Goal: Task Accomplishment & Management: Complete application form

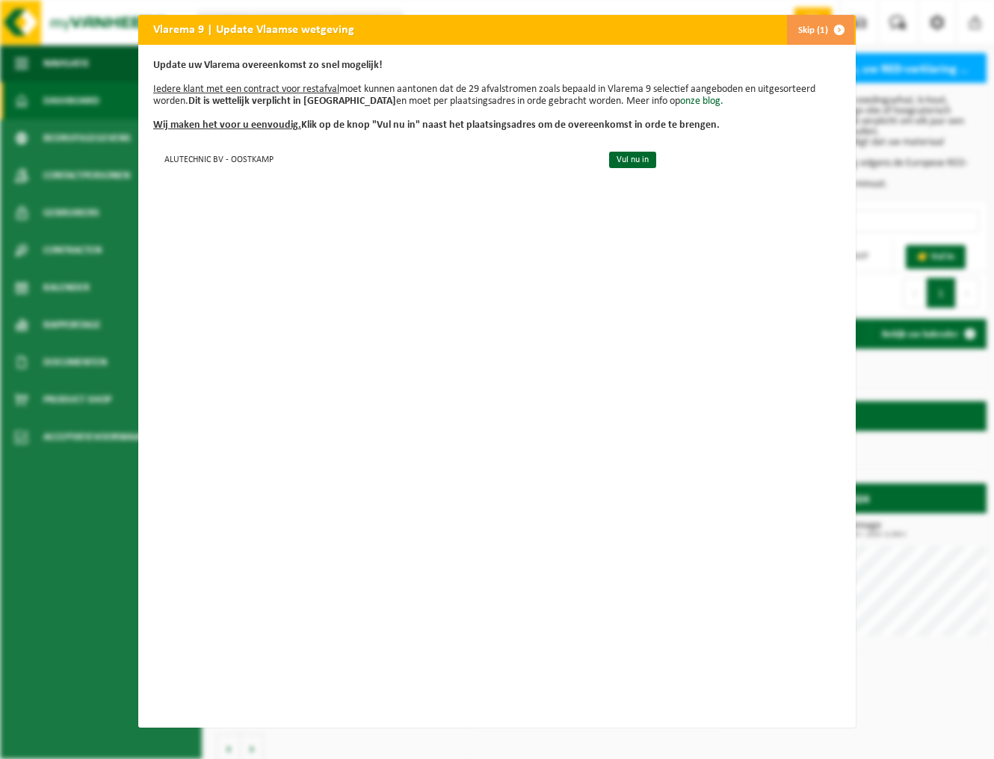
click at [615, 159] on link "Vul nu in" at bounding box center [632, 160] width 47 height 16
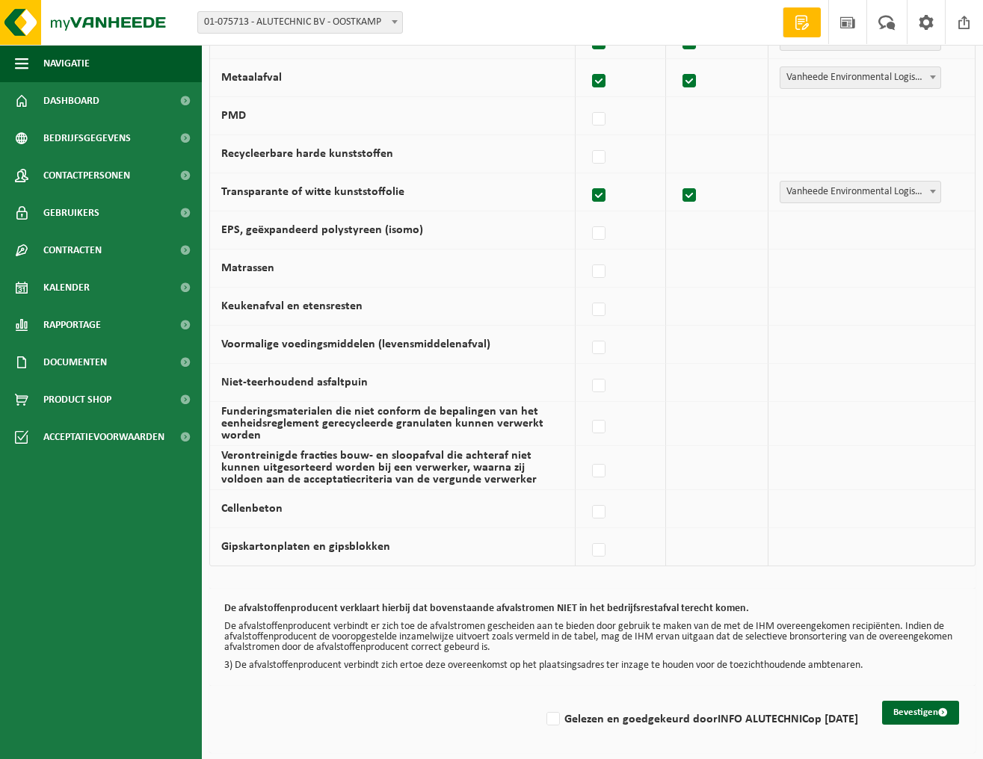
scroll to position [823, 0]
click at [545, 717] on label "Gelezen en goedgekeurd door INFO ALUTECHNIC op [DATE]" at bounding box center [700, 718] width 315 height 22
click at [541, 699] on input "Gelezen en goedgekeurd door INFO ALUTECHNIC op [DATE]" at bounding box center [540, 699] width 1 height 1
checkbox input "true"
click at [911, 710] on button "Bevestigen" at bounding box center [920, 711] width 77 height 24
